Goal: Information Seeking & Learning: Learn about a topic

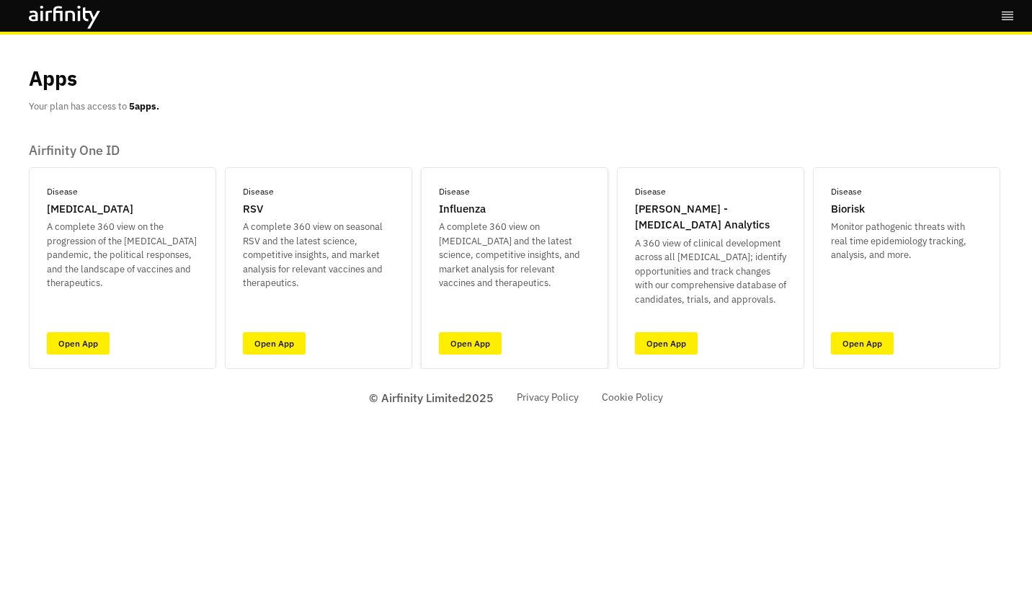
click at [501, 338] on div "Disease Influenza A complete 360 view on seasonal Influenza and the latest scie…" at bounding box center [514, 268] width 187 height 202
click at [458, 350] on link "Open App" at bounding box center [470, 343] width 63 height 22
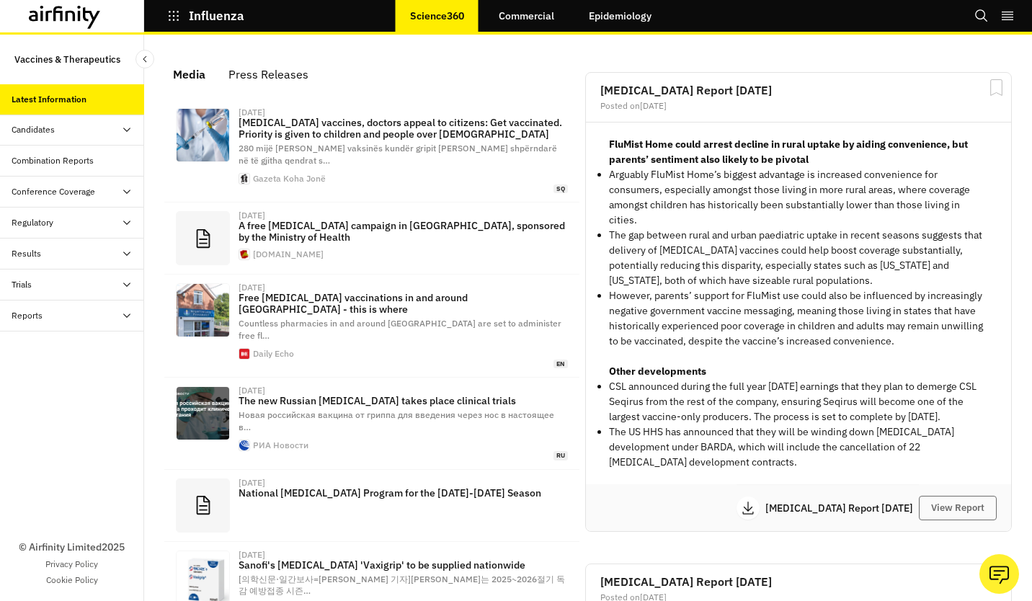
scroll to position [925, 421]
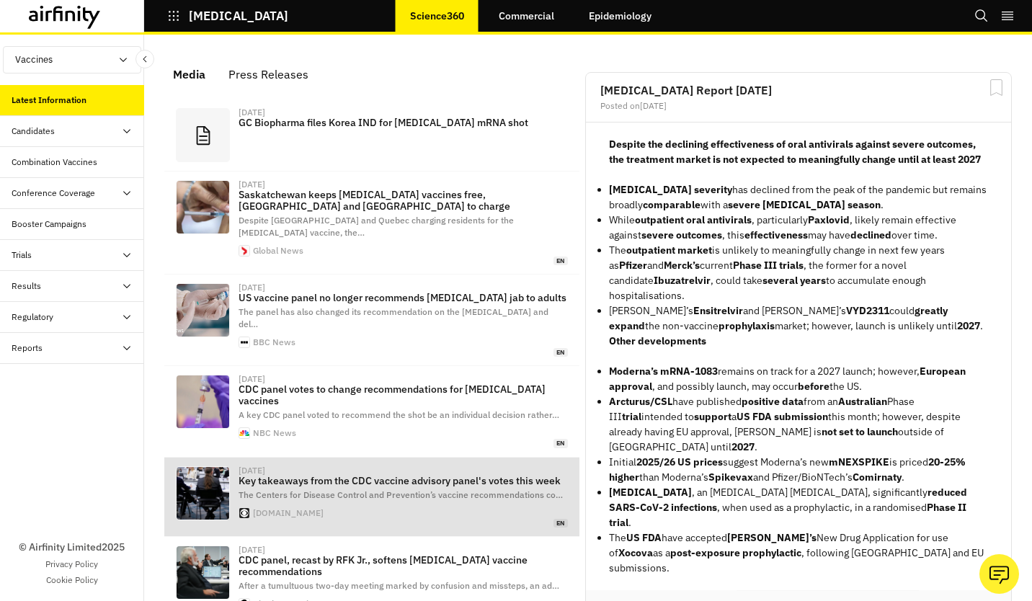
scroll to position [950, 421]
